Goal: Find specific page/section: Find specific page/section

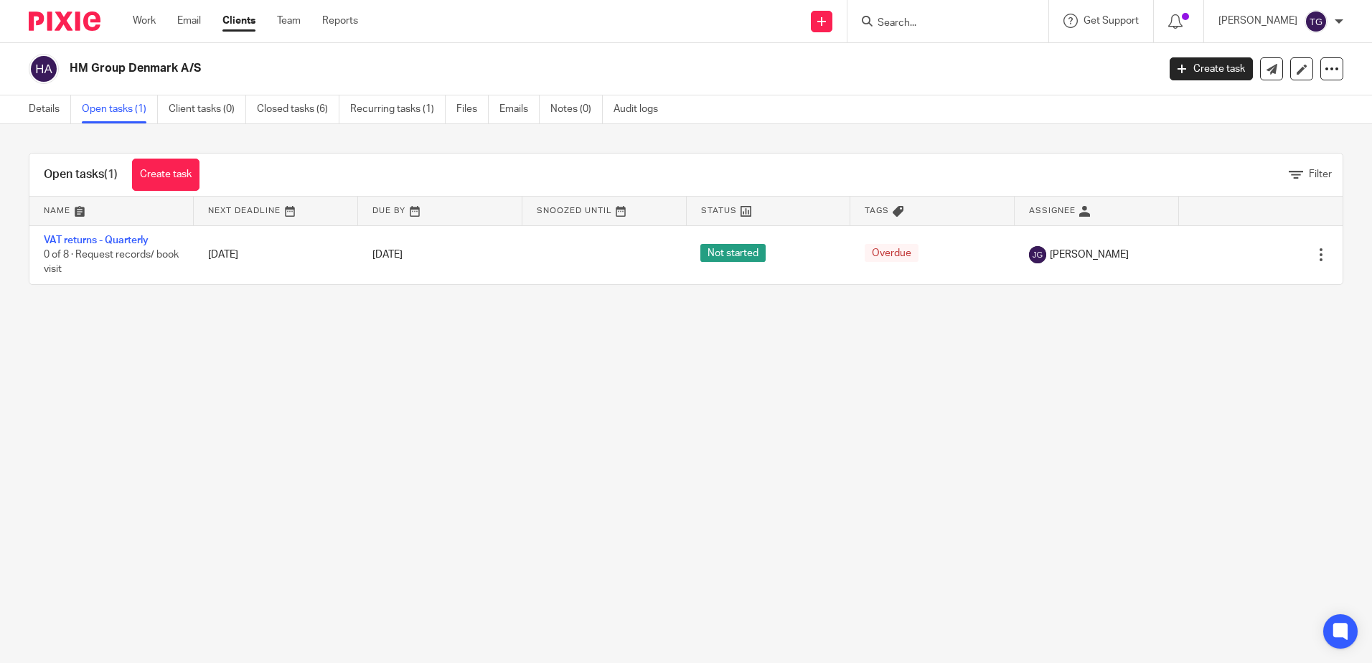
drag, startPoint x: 17, startPoint y: 105, endPoint x: 24, endPoint y: 104, distance: 7.3
click at [17, 105] on div "Details Open tasks (1) Client tasks (0) Closed tasks (6) Recurring tasks (1) Fi…" at bounding box center [347, 109] width 694 height 28
click at [30, 104] on link "Details" at bounding box center [50, 109] width 42 height 28
click at [103, 108] on link "Open tasks (1)" at bounding box center [120, 109] width 76 height 28
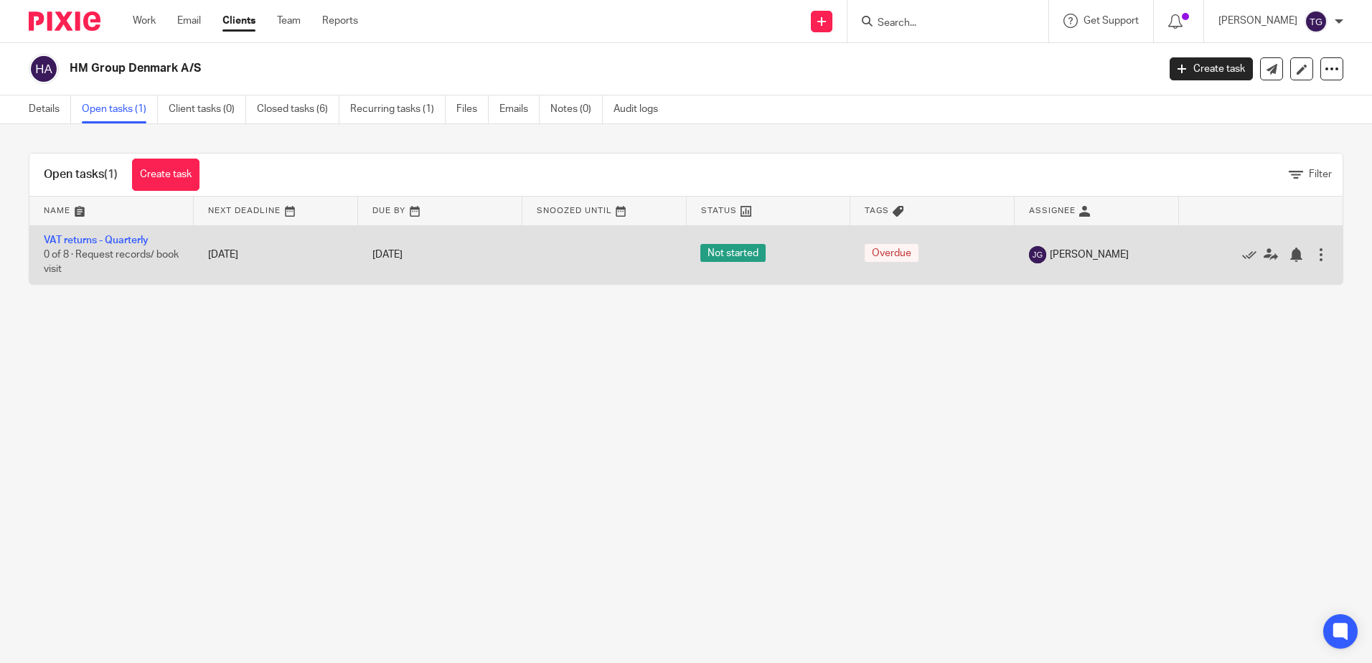
click at [575, 255] on td at bounding box center [604, 254] width 164 height 59
click at [116, 242] on link "VAT returns - Quarterly" at bounding box center [96, 240] width 105 height 10
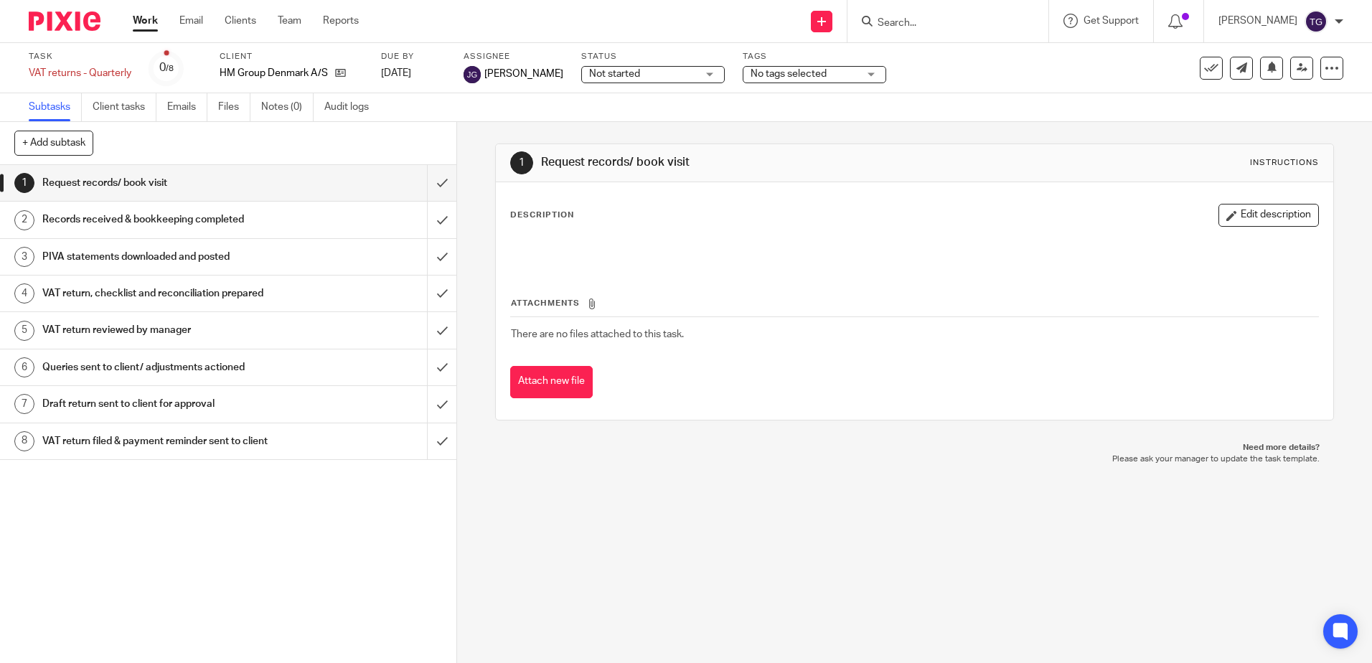
click at [142, 21] on link "Work" at bounding box center [145, 21] width 25 height 14
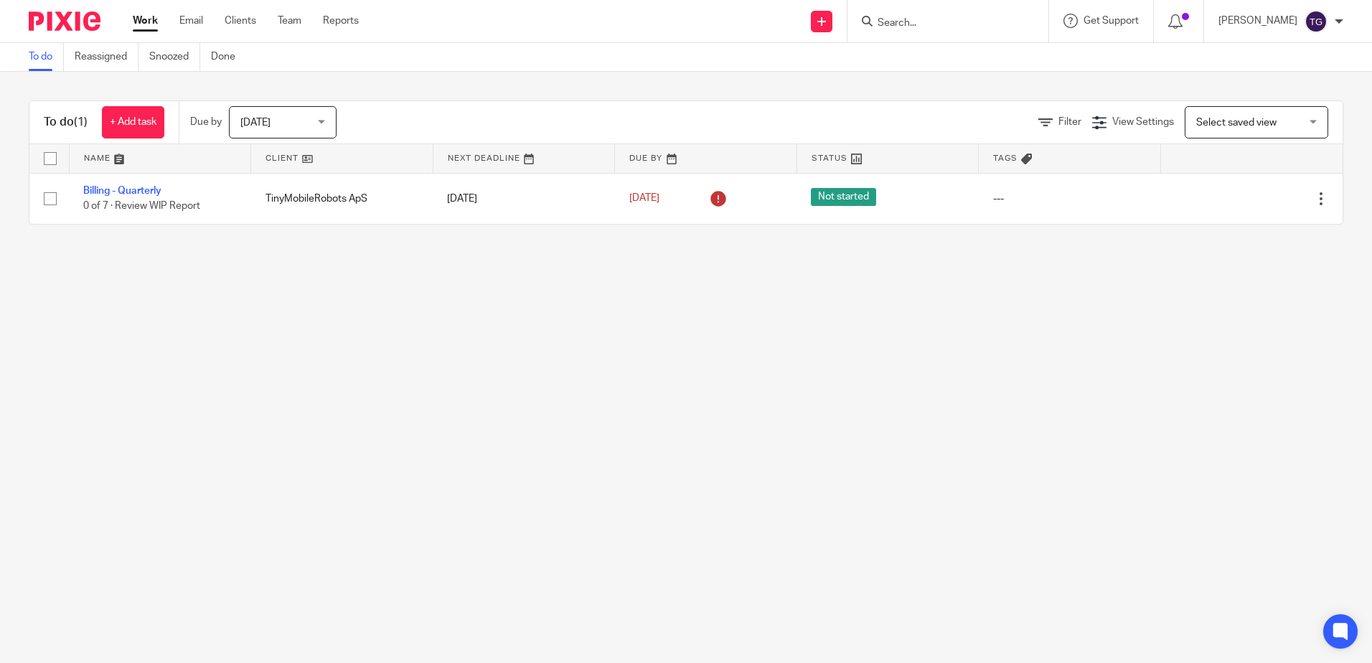
click at [915, 22] on input "Search" at bounding box center [940, 23] width 129 height 13
type input "claydon"
click button "submit" at bounding box center [0, 0] width 0 height 0
click at [945, 63] on link at bounding box center [969, 56] width 192 height 22
click at [945, 55] on link at bounding box center [969, 56] width 192 height 22
